Goal: Find specific page/section: Find specific page/section

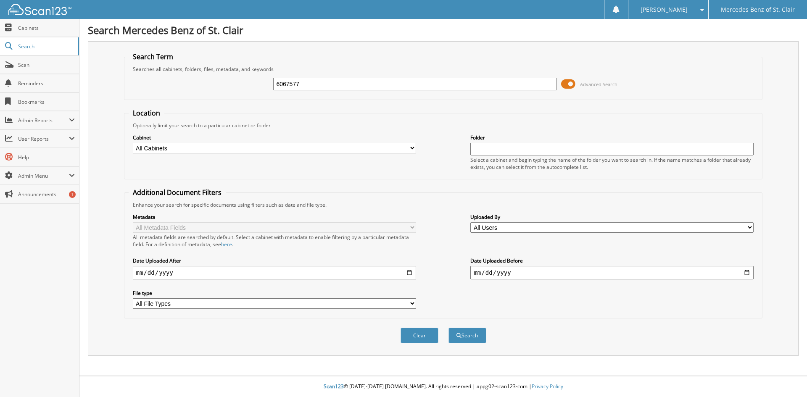
type input "6067577"
click at [448, 328] on button "Search" at bounding box center [467, 336] width 38 height 16
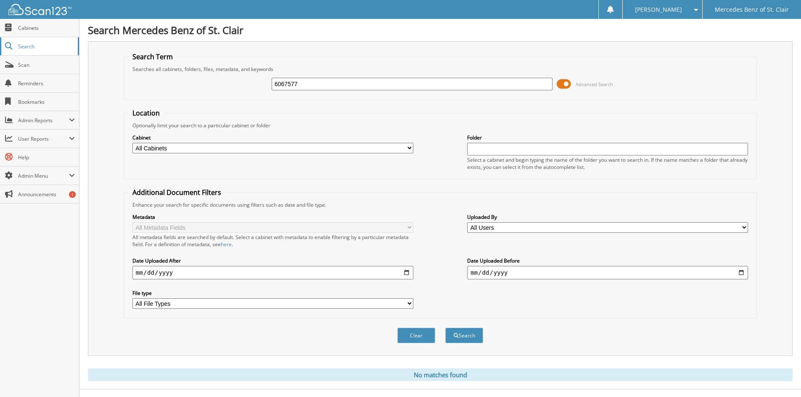
click at [39, 45] on span "Search" at bounding box center [45, 46] width 55 height 7
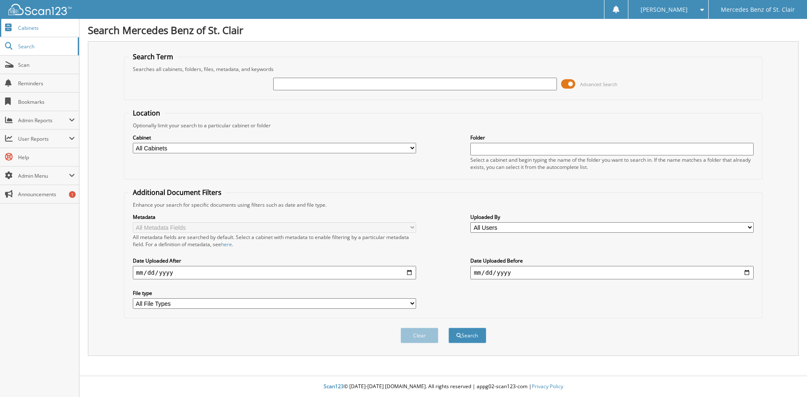
click at [55, 35] on link "Cabinets" at bounding box center [39, 28] width 79 height 18
